Goal: Information Seeking & Learning: Understand process/instructions

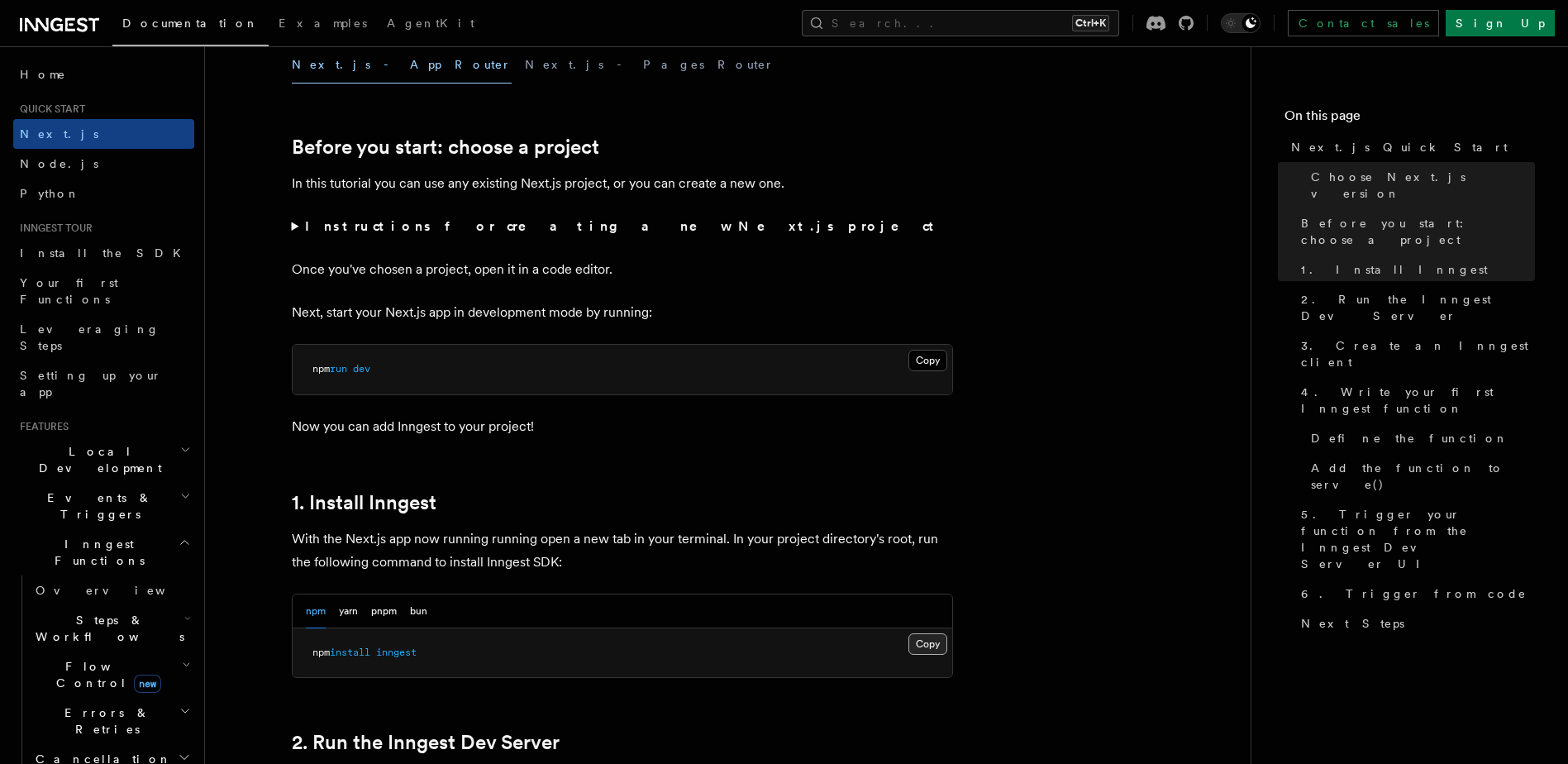
click at [933, 645] on button "Copy Copied" at bounding box center [927, 644] width 39 height 21
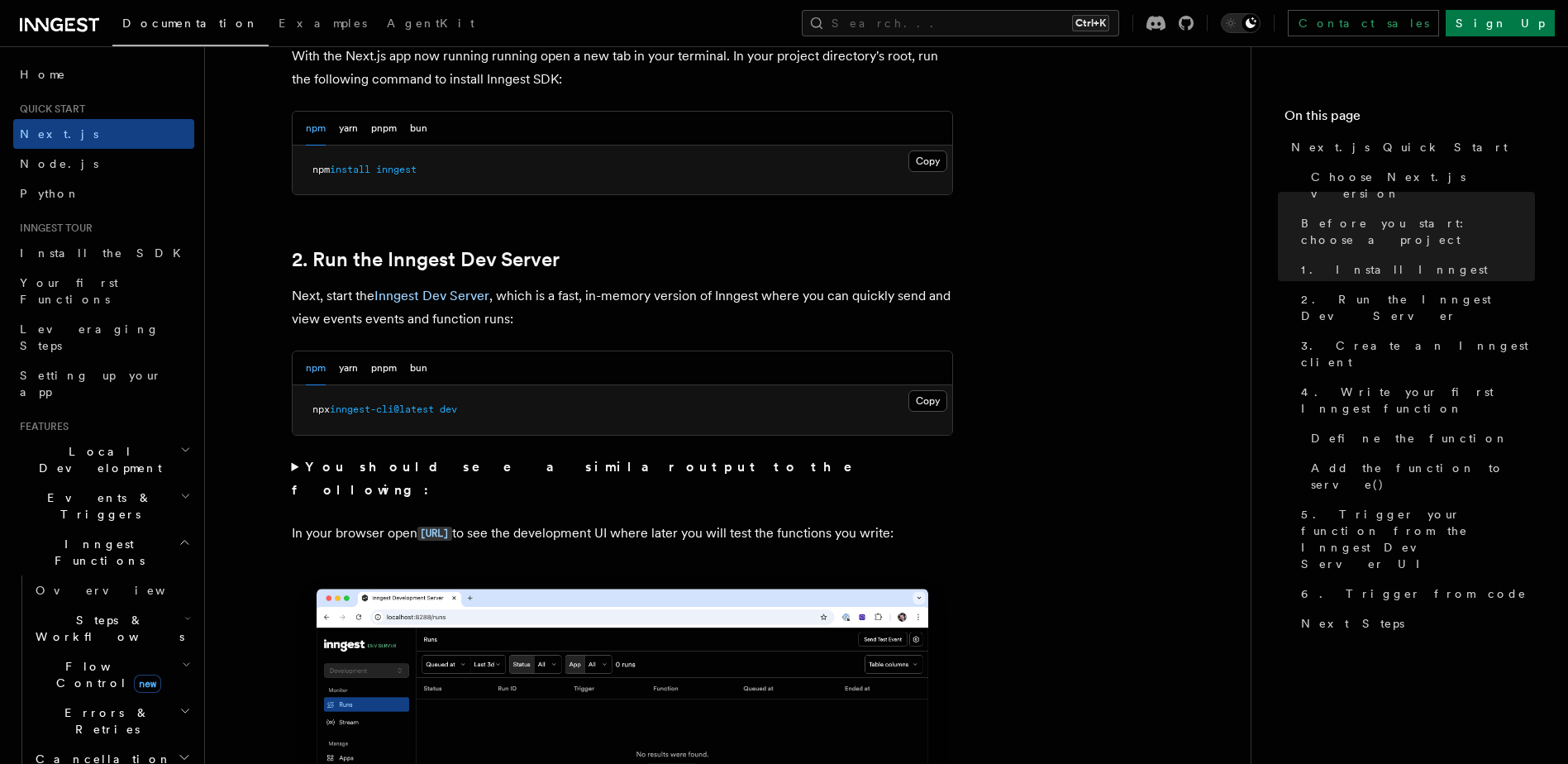
scroll to position [991, 0]
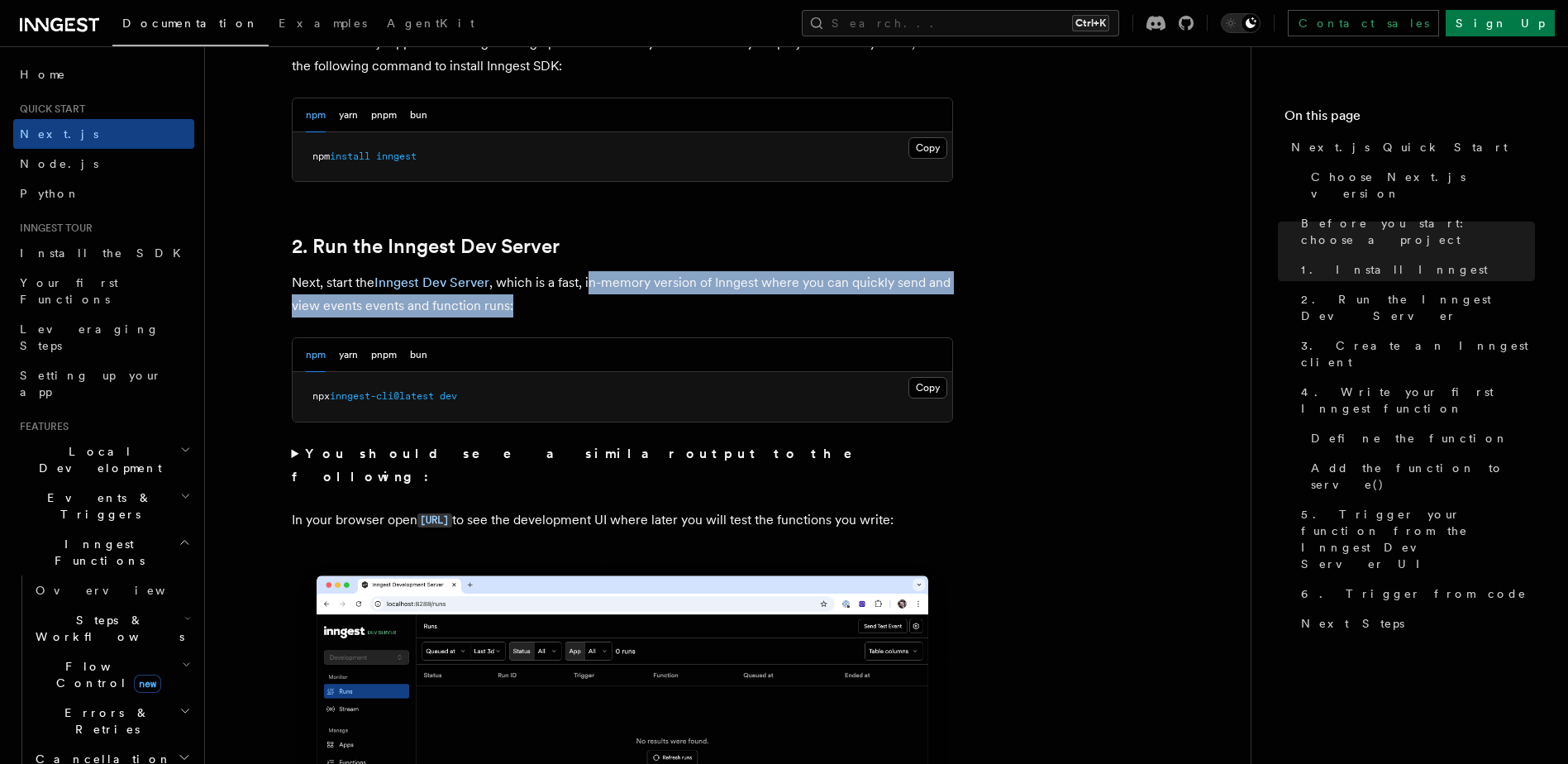
drag, startPoint x: 588, startPoint y: 286, endPoint x: 715, endPoint y: 314, distance: 130.0
click at [715, 314] on p "Next, start the Inngest Dev Server , which is a fast, in-memory version of Inng…" at bounding box center [622, 294] width 661 height 46
drag, startPoint x: 554, startPoint y: 310, endPoint x: 231, endPoint y: 275, distance: 324.9
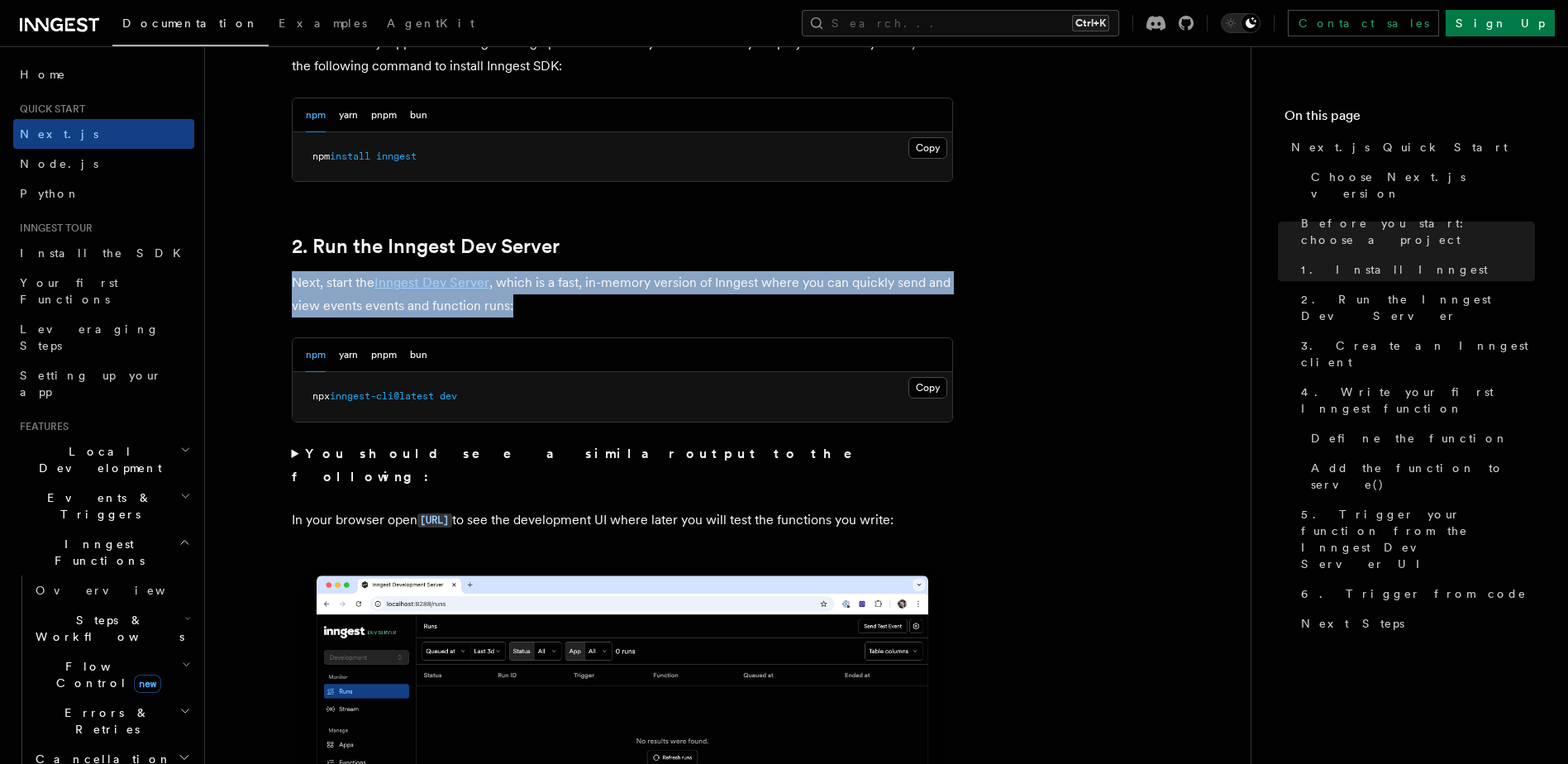
drag, startPoint x: 231, startPoint y: 275, endPoint x: 257, endPoint y: 278, distance: 26.2
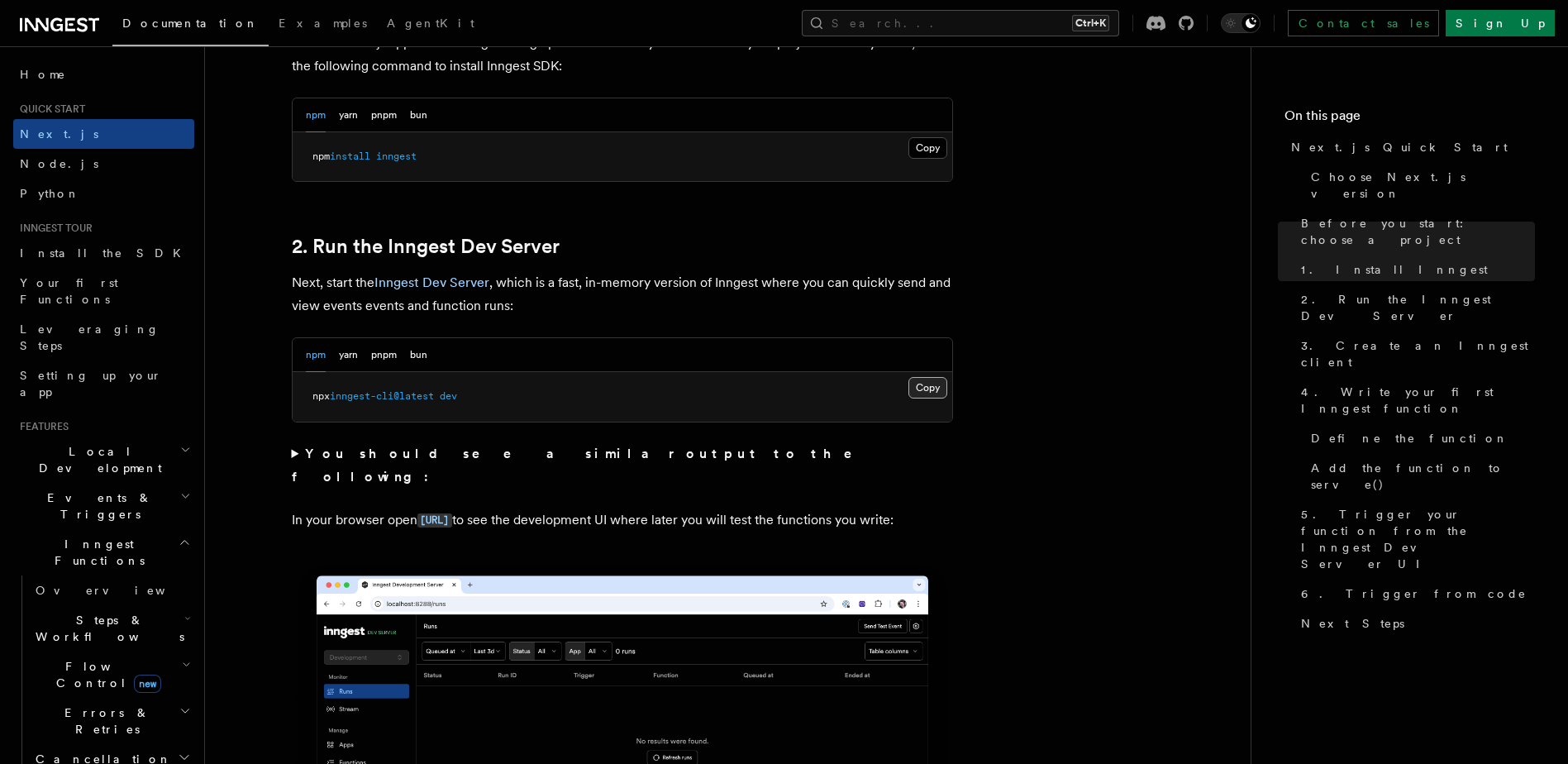
click at [933, 378] on button "Copy Copied" at bounding box center [927, 387] width 39 height 21
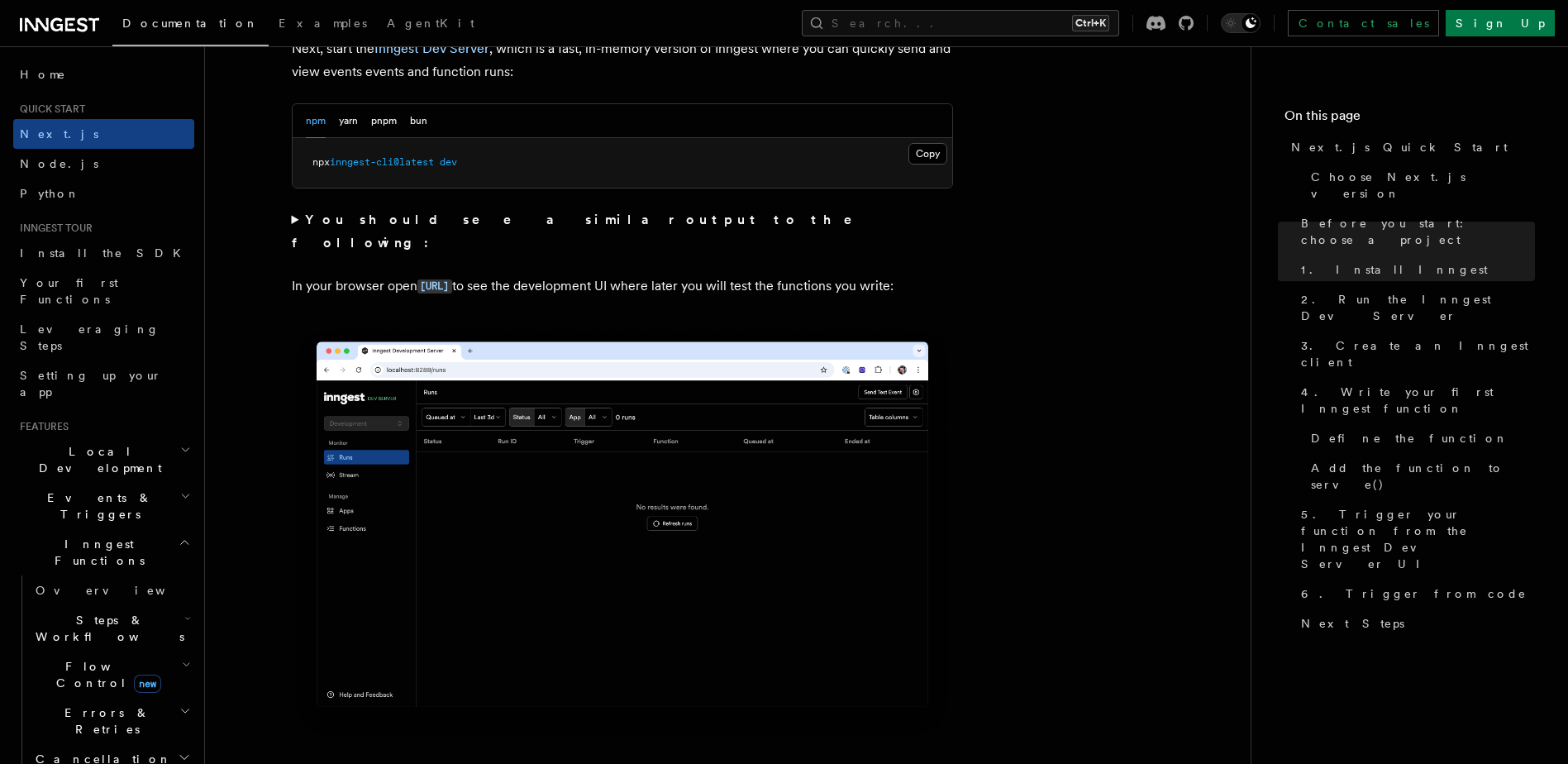
scroll to position [1239, 0]
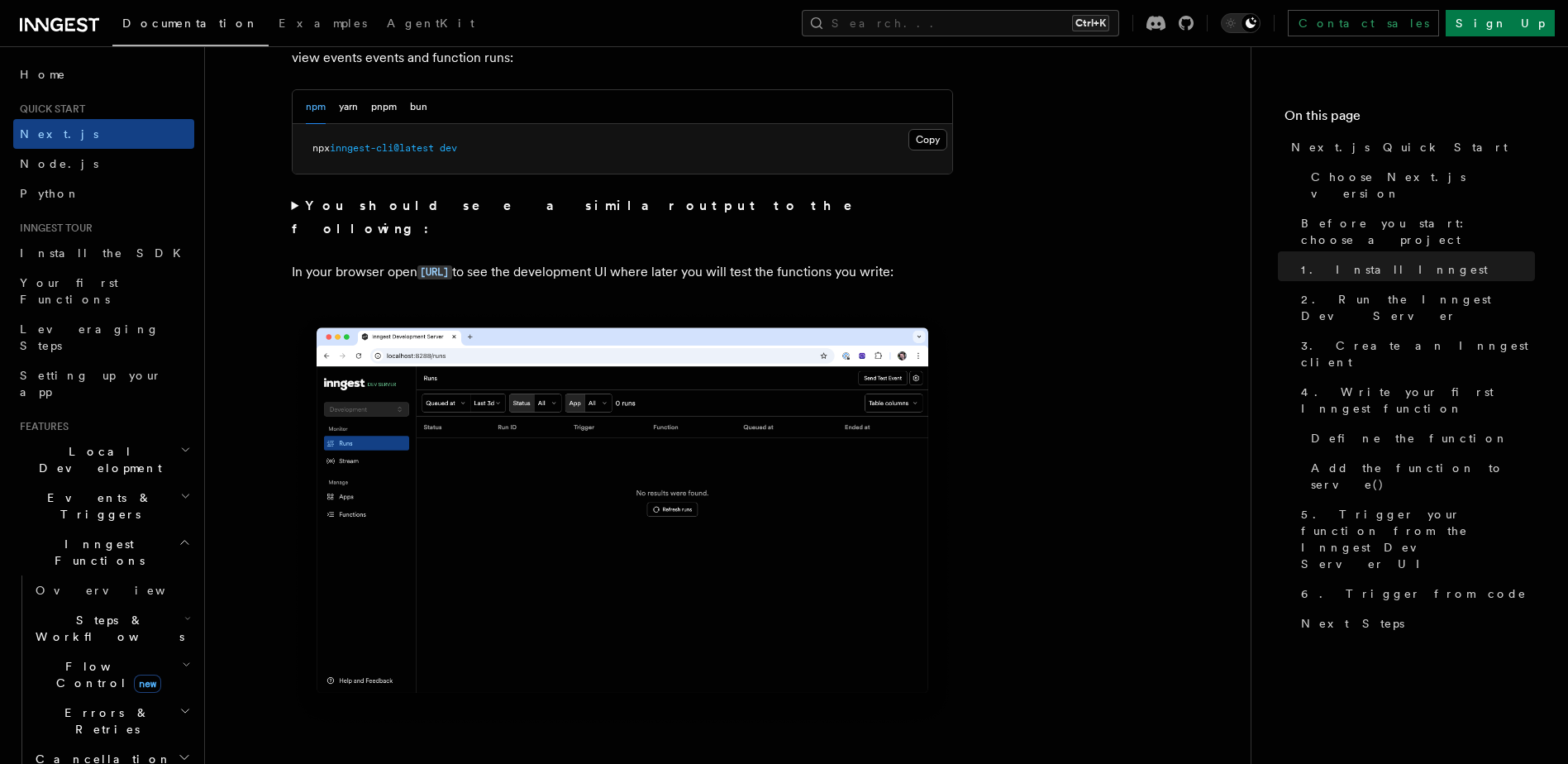
click at [294, 205] on summary "You should see a similar output to the following:" at bounding box center [622, 218] width 661 height 46
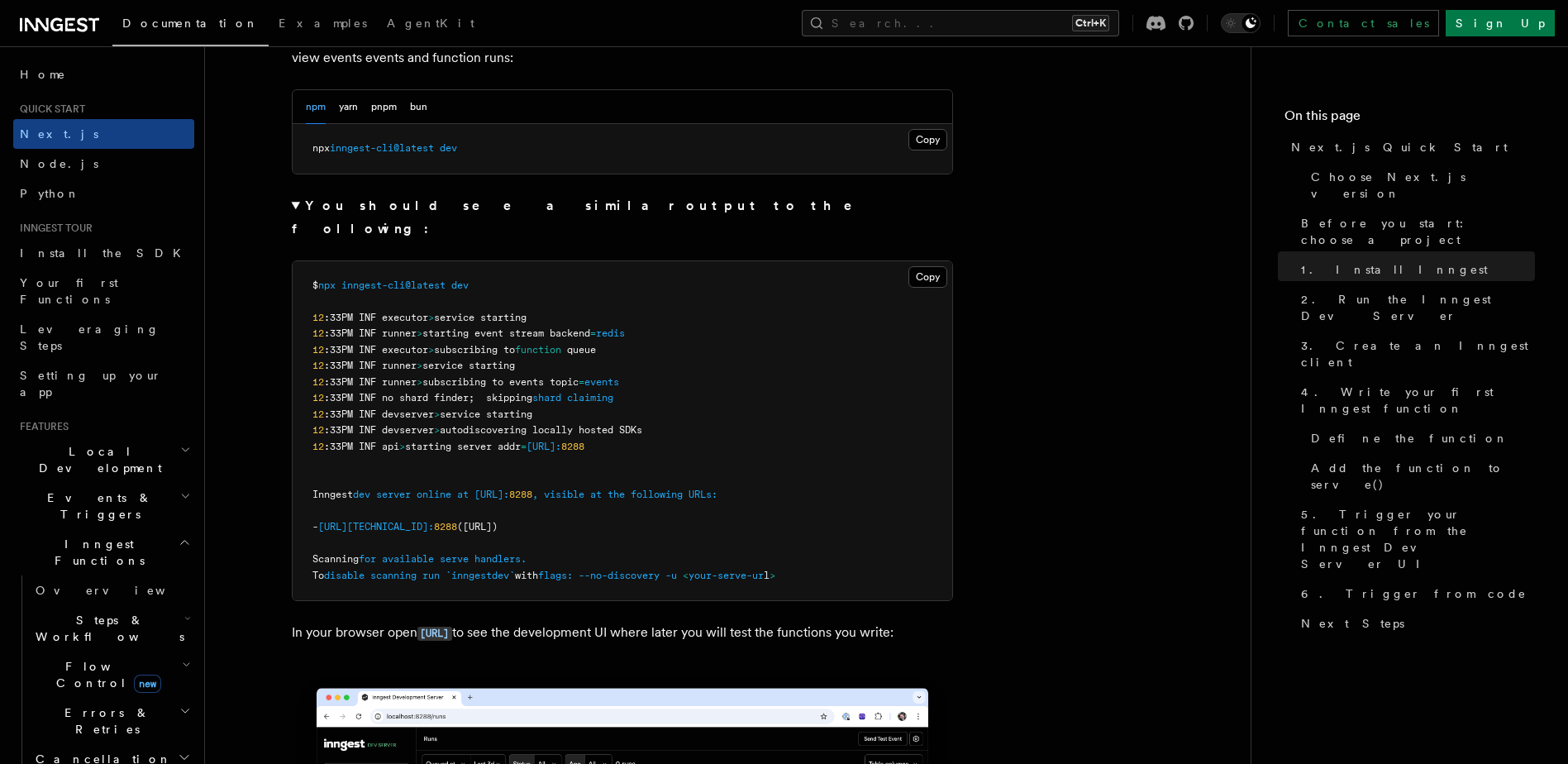
click at [294, 205] on summary "You should see a similar output to the following:" at bounding box center [622, 218] width 661 height 46
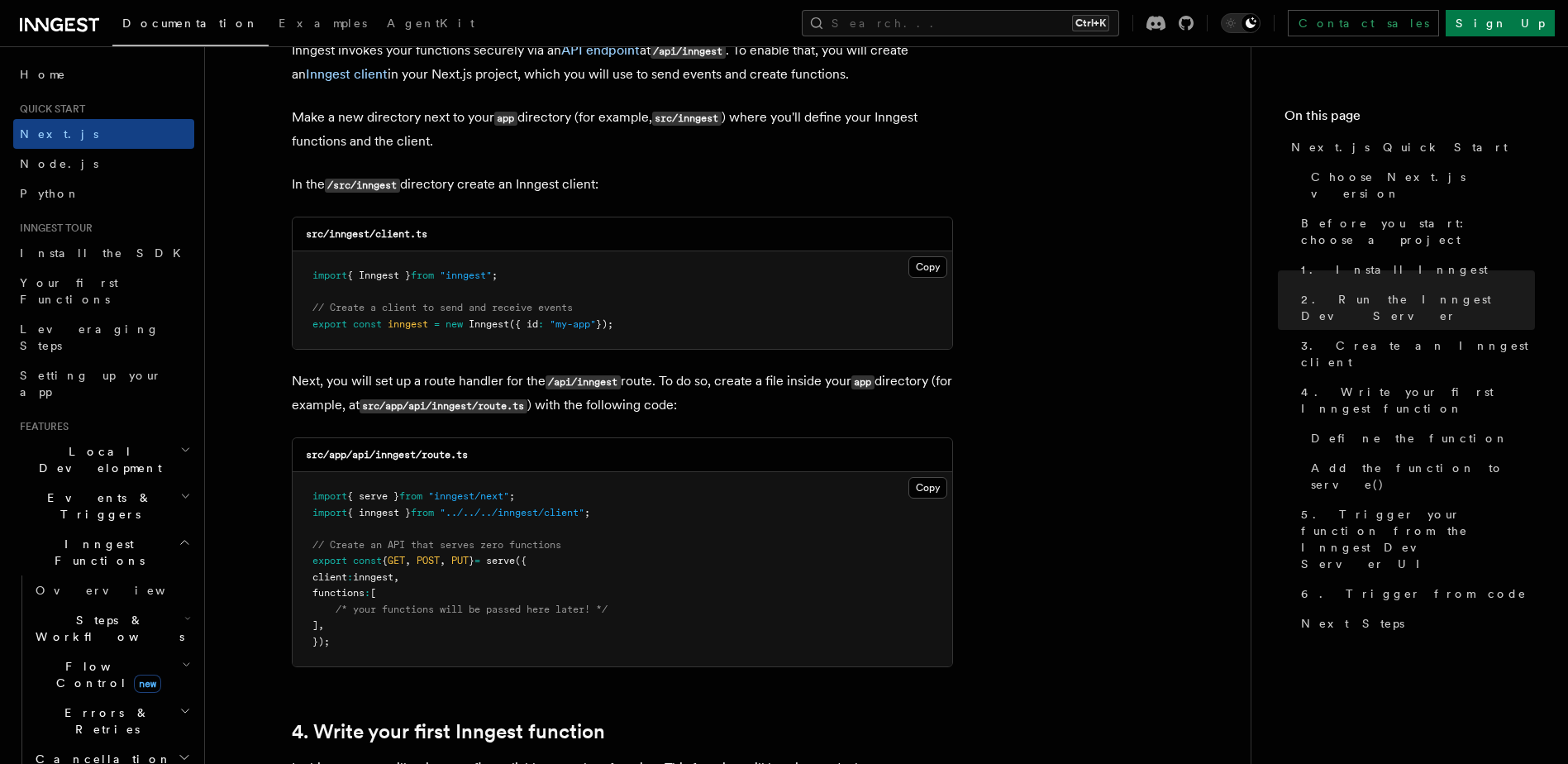
scroll to position [2066, 0]
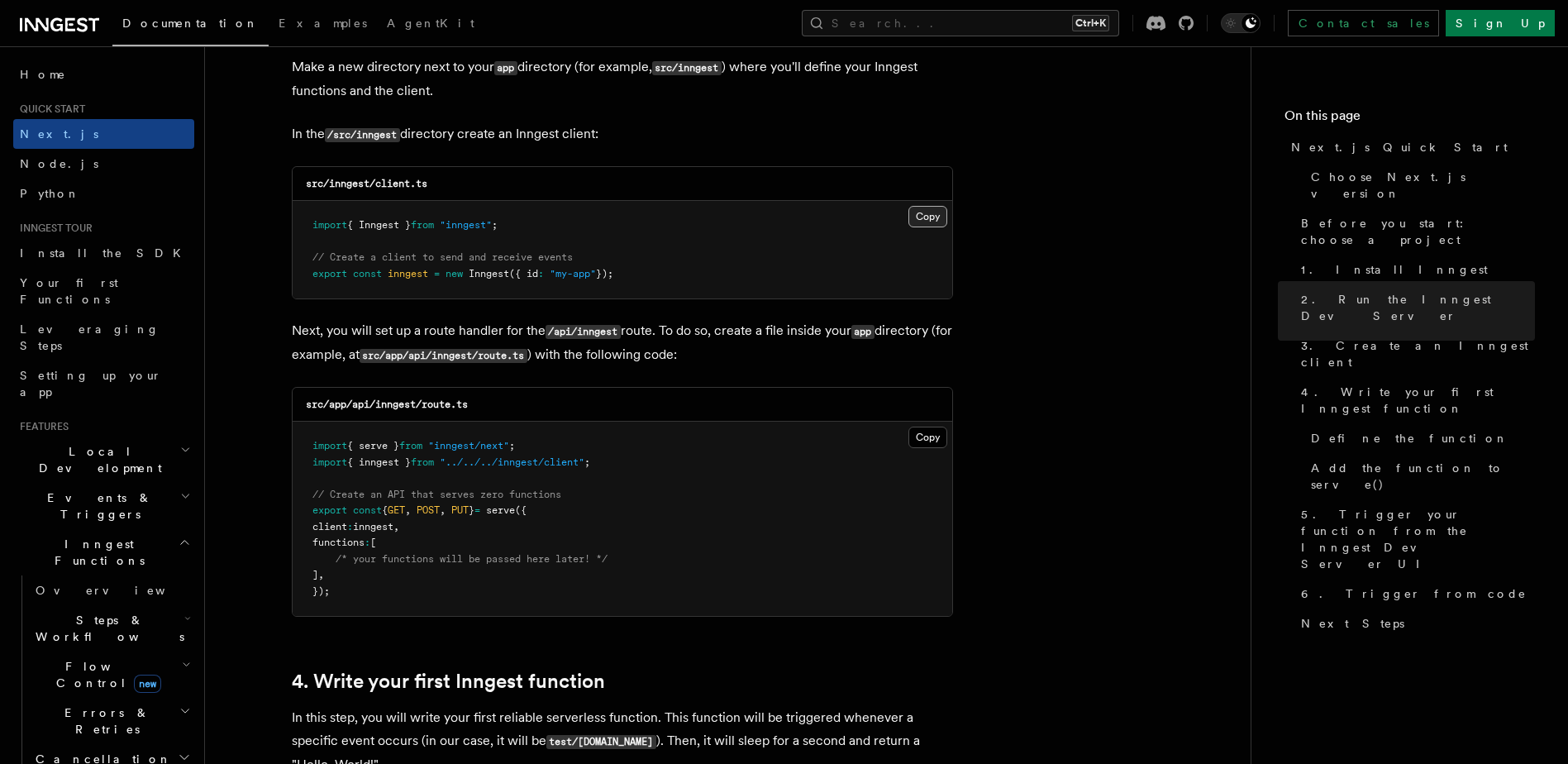
click at [935, 213] on button "Copy Copied" at bounding box center [927, 217] width 39 height 21
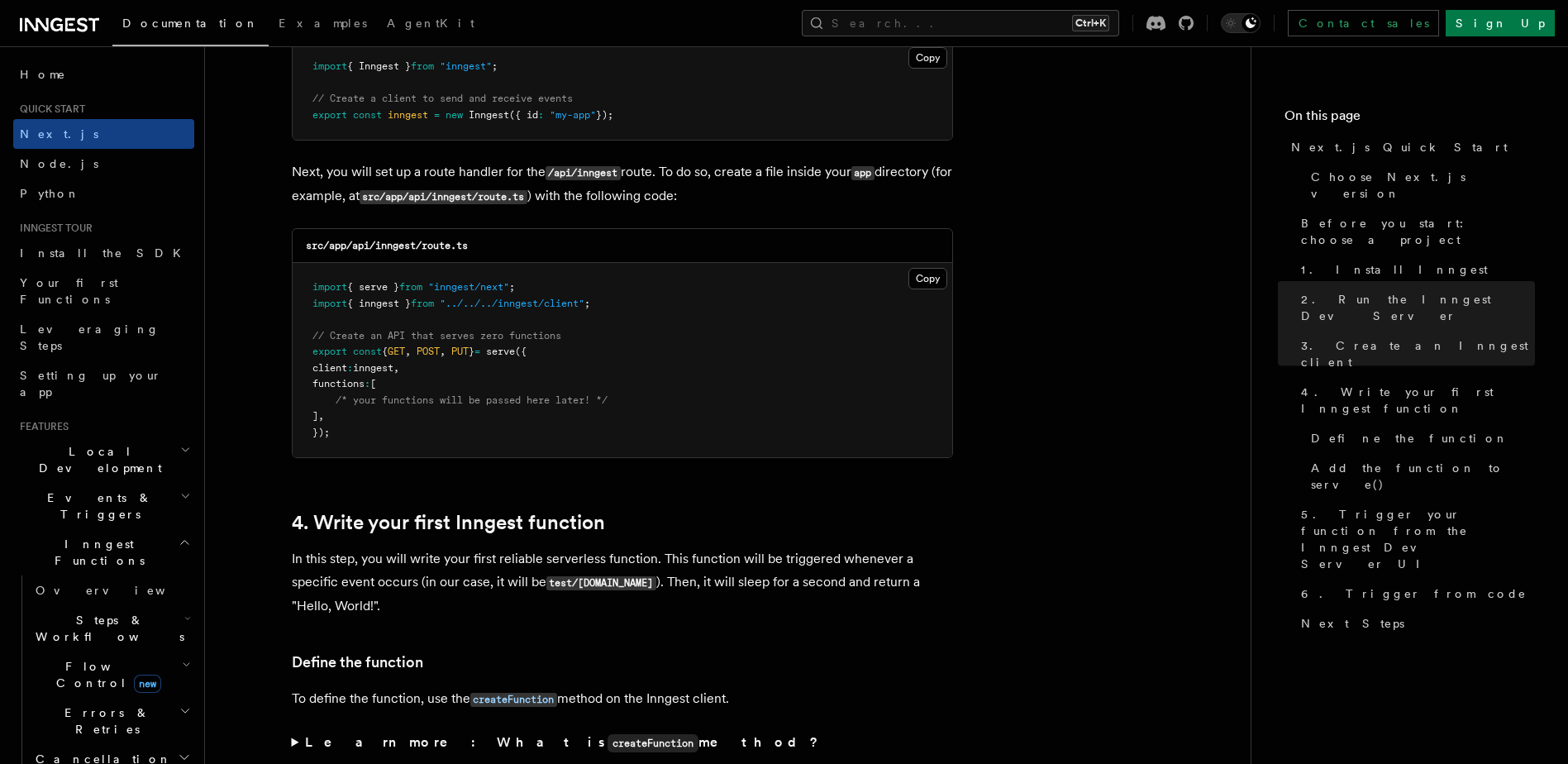
scroll to position [2232, 0]
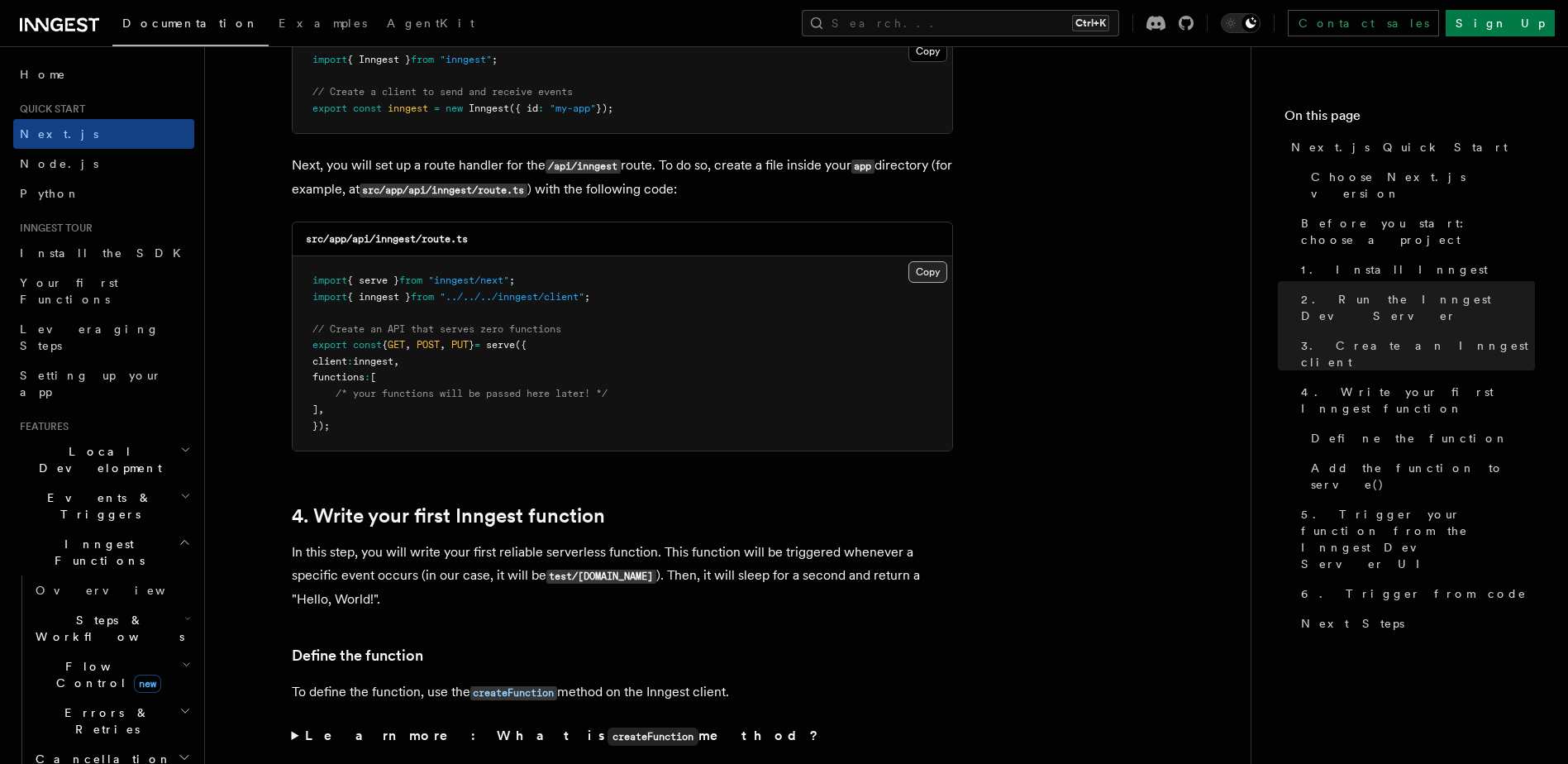
click at [931, 264] on button "Copy Copied" at bounding box center [927, 272] width 39 height 21
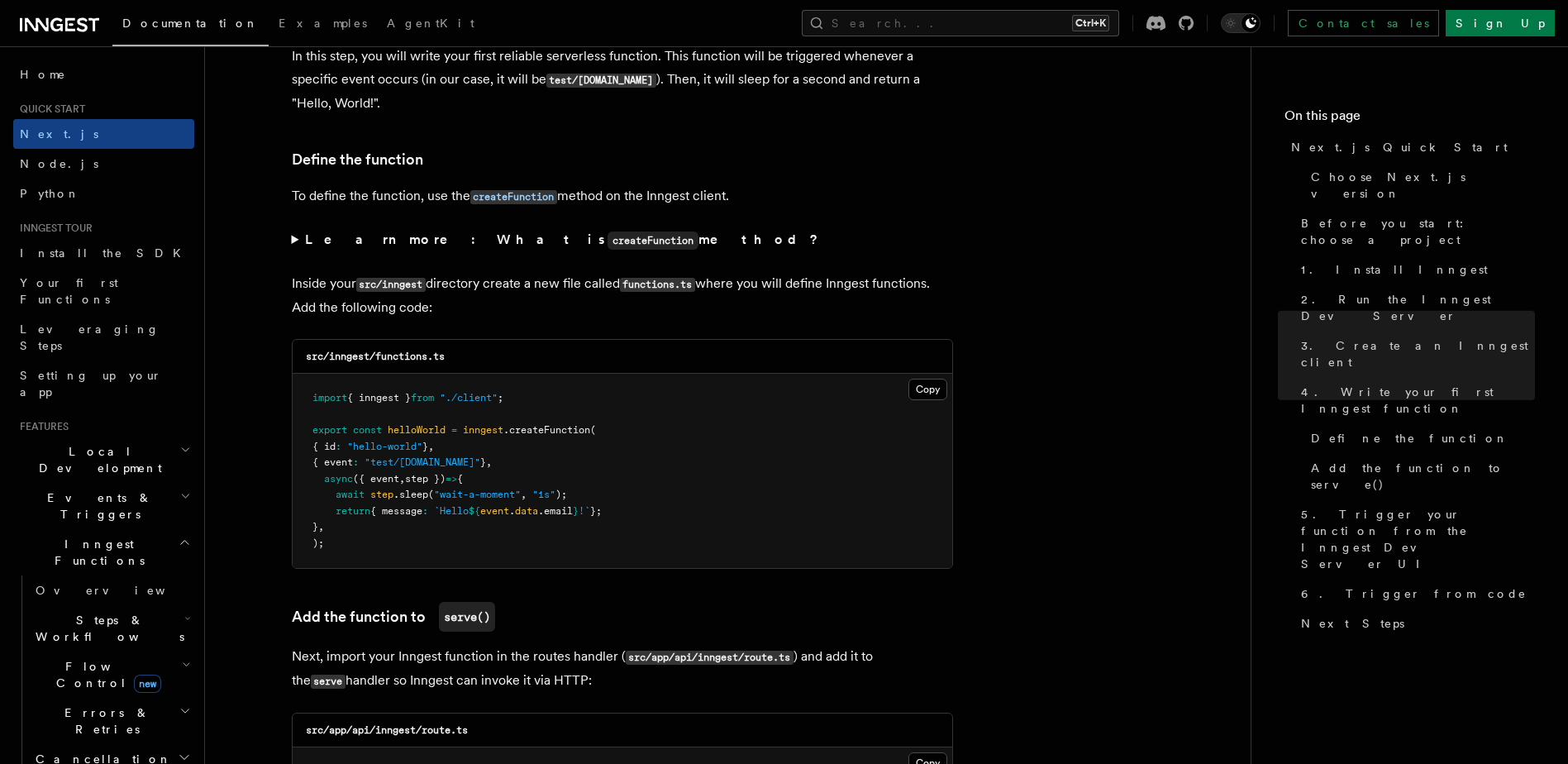
scroll to position [2810, 0]
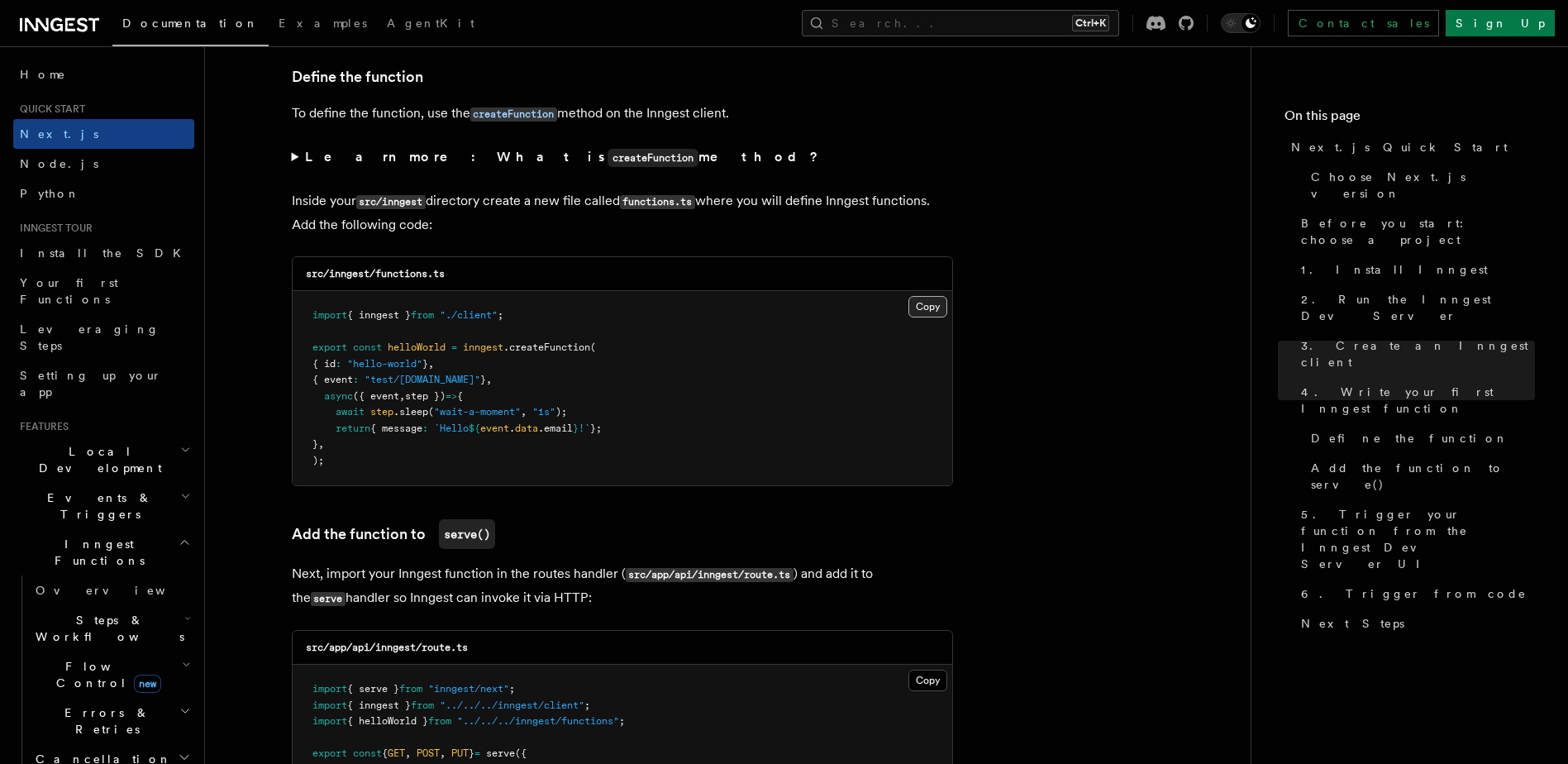
click at [932, 300] on button "Copy Copied" at bounding box center [927, 306] width 39 height 21
